Goal: Task Accomplishment & Management: Manage account settings

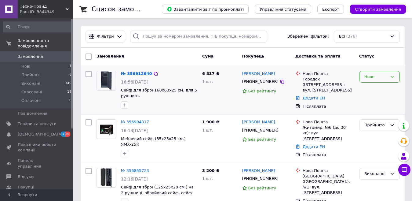
click at [370, 74] on div "Нове" at bounding box center [375, 77] width 23 height 6
click at [369, 89] on li "Прийнято" at bounding box center [379, 89] width 40 height 11
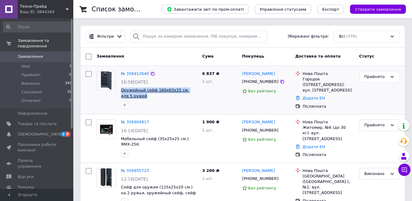
drag, startPoint x: 144, startPoint y: 99, endPoint x: 122, endPoint y: 89, distance: 24.6
click at [122, 89] on div "№ 356912640 16:58[DATE] Оружейный сейф 160х63х25 см. для 5 ружей" at bounding box center [158, 89] width 81 height 43
click at [31, 54] on span "Замовлення" at bounding box center [30, 56] width 25 height 5
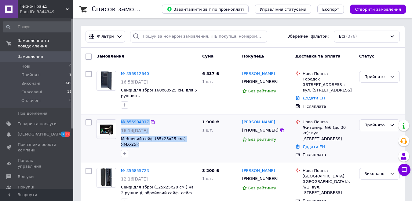
drag, startPoint x: 195, startPoint y: 140, endPoint x: 121, endPoint y: 124, distance: 75.8
click at [121, 124] on div "№ 356904817 16:14[DATE] Меблевий сейф (35х25х25 см.) ЯМХ-25К" at bounding box center [158, 138] width 81 height 43
click at [124, 151] on icon "button" at bounding box center [124, 153] width 5 height 5
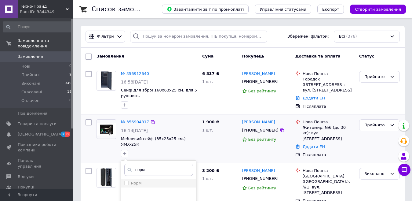
type input "норм"
click at [126, 180] on input "норм" at bounding box center [126, 182] width 4 height 4
checkbox input "true"
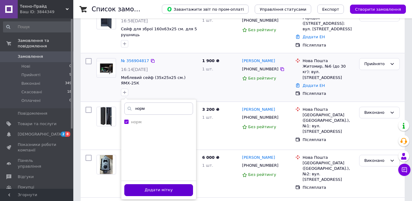
click at [158, 185] on button "Додати мітку" at bounding box center [158, 190] width 69 height 12
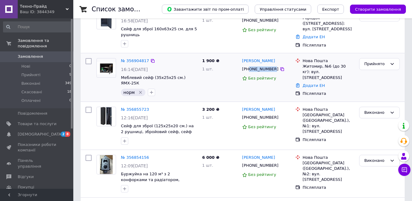
drag, startPoint x: 270, startPoint y: 67, endPoint x: 249, endPoint y: 69, distance: 21.4
click at [249, 69] on div "[PHONE_NUMBER]" at bounding box center [260, 69] width 39 height 8
copy div "0977940631"
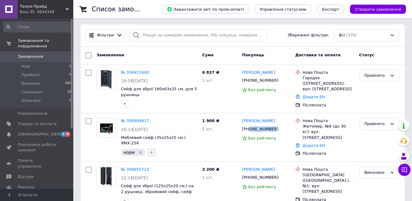
scroll to position [0, 0]
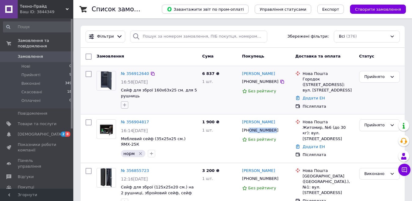
click at [125, 104] on icon "button" at bounding box center [124, 104] width 3 height 3
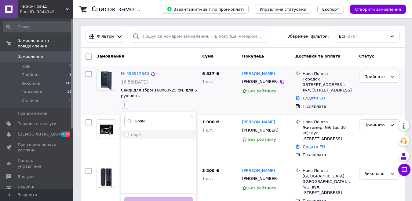
type input "норм"
click at [125, 133] on input "норм" at bounding box center [126, 134] width 4 height 4
checkbox input "true"
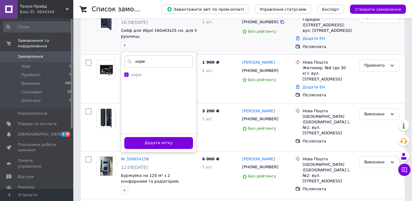
scroll to position [61, 0]
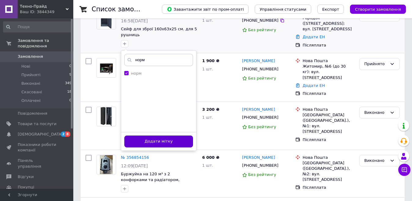
click at [178, 141] on button "Додати мітку" at bounding box center [158, 141] width 69 height 12
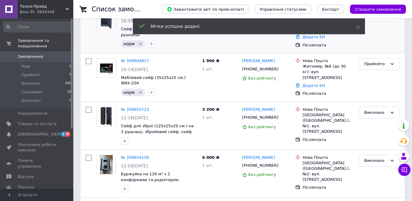
scroll to position [0, 0]
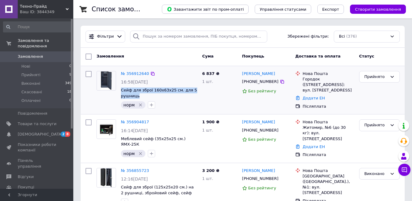
drag, startPoint x: 142, startPoint y: 95, endPoint x: 120, endPoint y: 93, distance: 22.1
click at [120, 93] on div "№ 356912640 16:58[DATE] Сейф для зброї 160х63х25 см. для 5 рушниць норм" at bounding box center [158, 89] width 81 height 43
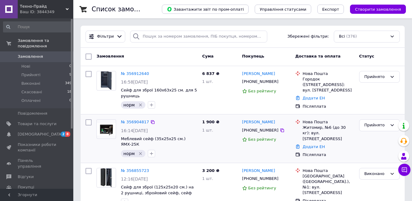
click at [172, 121] on div "№ 356904817" at bounding box center [159, 121] width 78 height 7
click at [40, 54] on span "Замовлення" at bounding box center [30, 56] width 25 height 5
click at [35, 54] on span "Замовлення" at bounding box center [30, 56] width 25 height 5
